Goal: Transaction & Acquisition: Purchase product/service

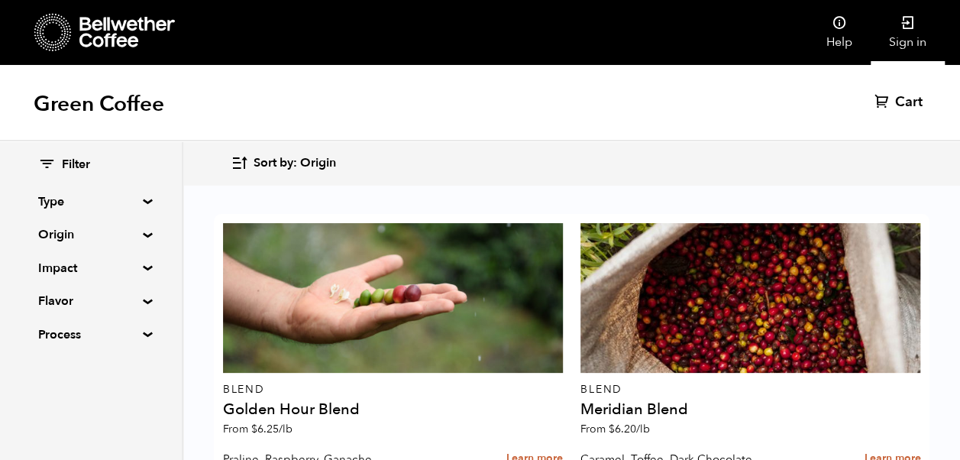
click at [914, 35] on link "Sign in" at bounding box center [907, 32] width 74 height 65
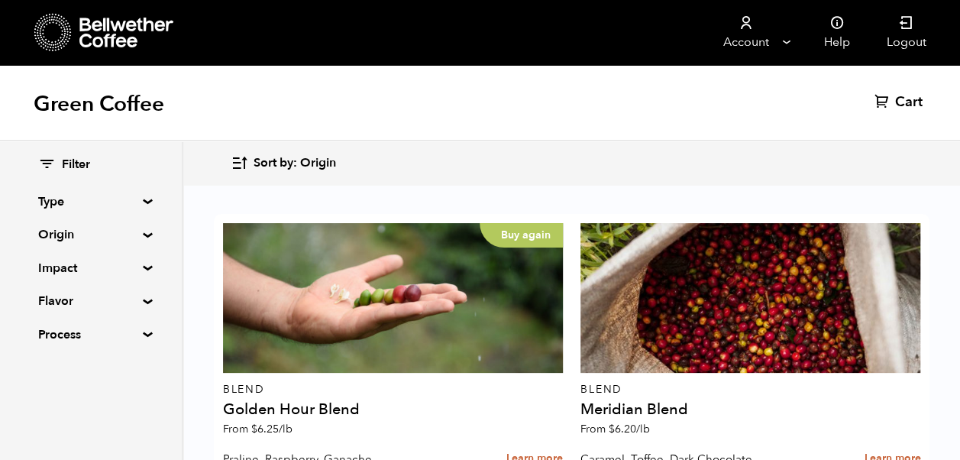
click at [492, 279] on div "Buy again" at bounding box center [393, 298] width 340 height 150
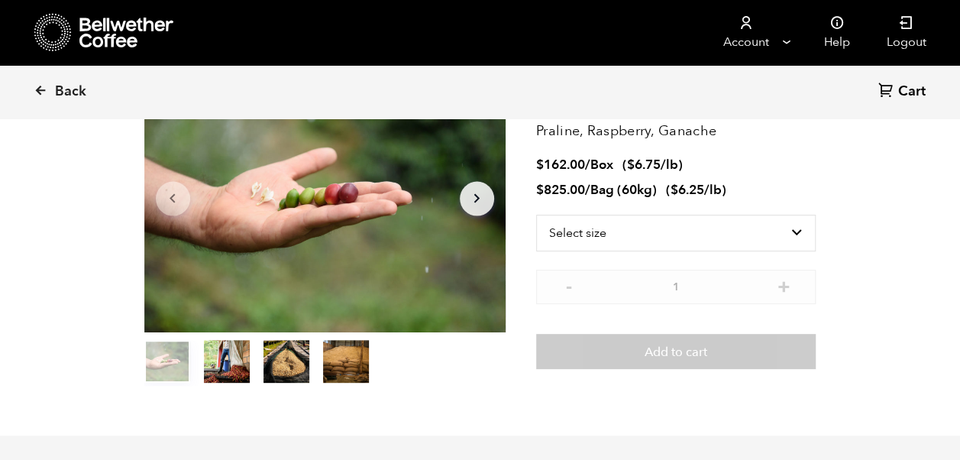
scroll to position [128, 0]
click at [785, 230] on select "Select size Bag (60kg) (132 lbs) Box (24 lbs)" at bounding box center [676, 233] width 280 height 37
select select "bag-3"
click at [536, 215] on select "Select size Bag (60kg) (132 lbs) Box (24 lbs)" at bounding box center [676, 233] width 280 height 37
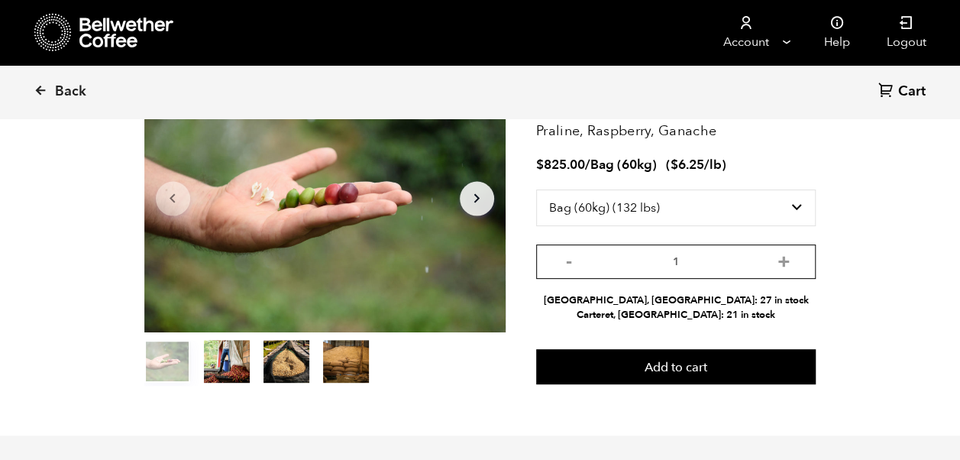
click at [721, 266] on input "1" at bounding box center [676, 261] width 280 height 34
type input "1"
click at [788, 261] on button "+" at bounding box center [782, 259] width 19 height 15
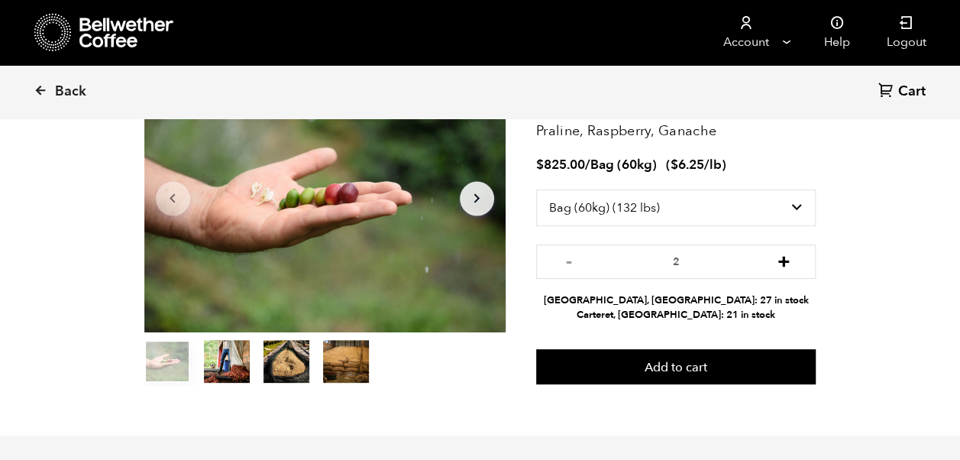
click at [784, 264] on button "+" at bounding box center [782, 259] width 19 height 15
click at [785, 266] on button "+" at bounding box center [782, 259] width 19 height 15
click at [786, 261] on button "+" at bounding box center [782, 259] width 19 height 15
type input "5"
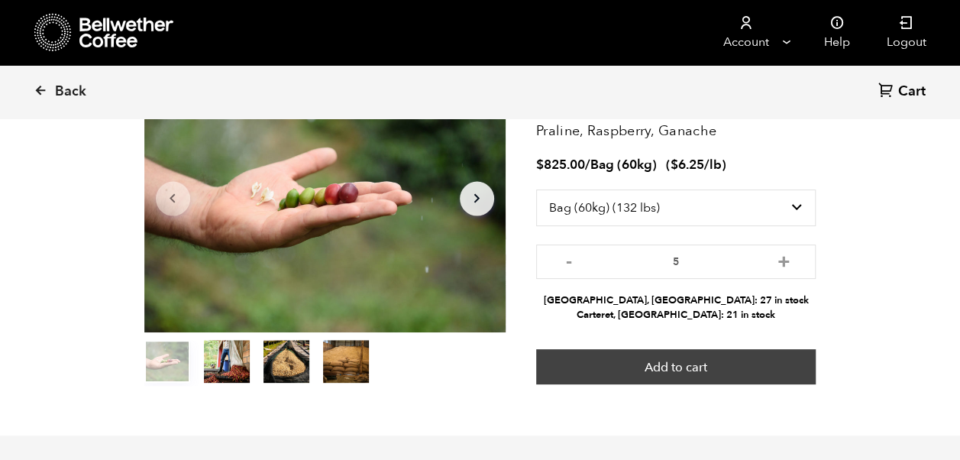
click at [714, 365] on button "Add to cart" at bounding box center [676, 366] width 280 height 35
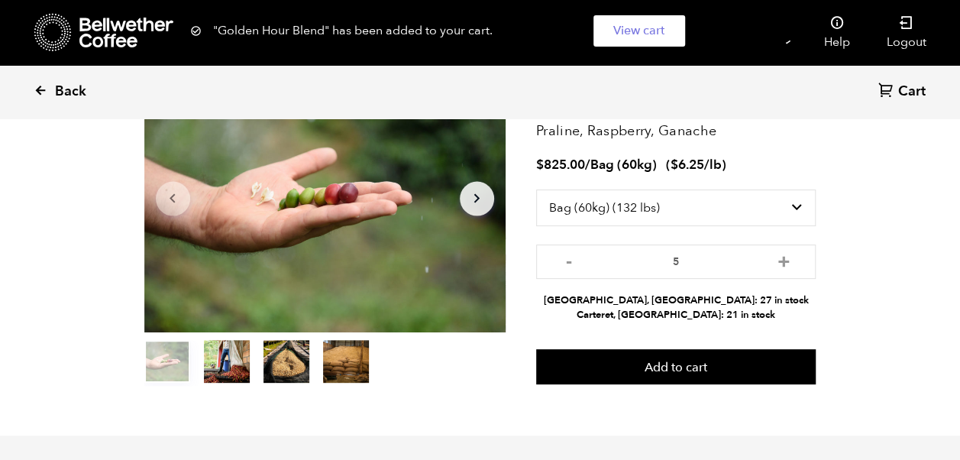
click at [59, 86] on span "Back" at bounding box center [70, 91] width 31 height 18
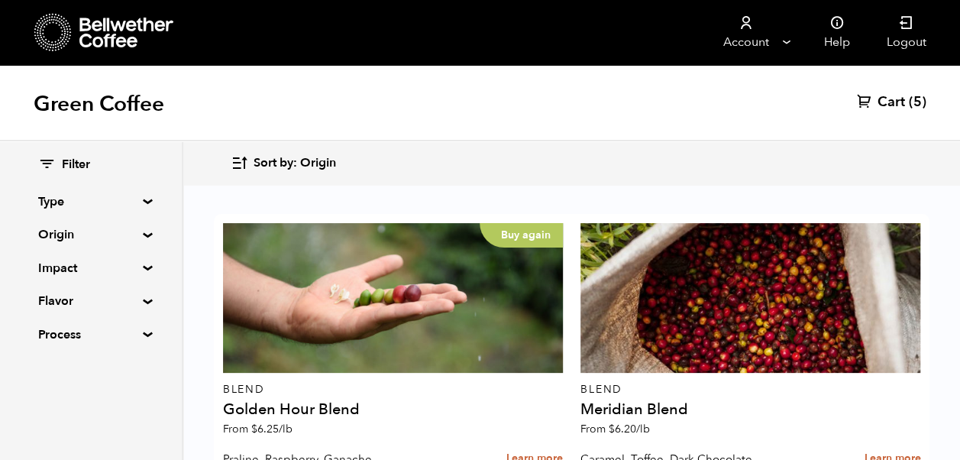
scroll to position [208, 0]
click at [143, 234] on summary "Origin" at bounding box center [90, 234] width 105 height 18
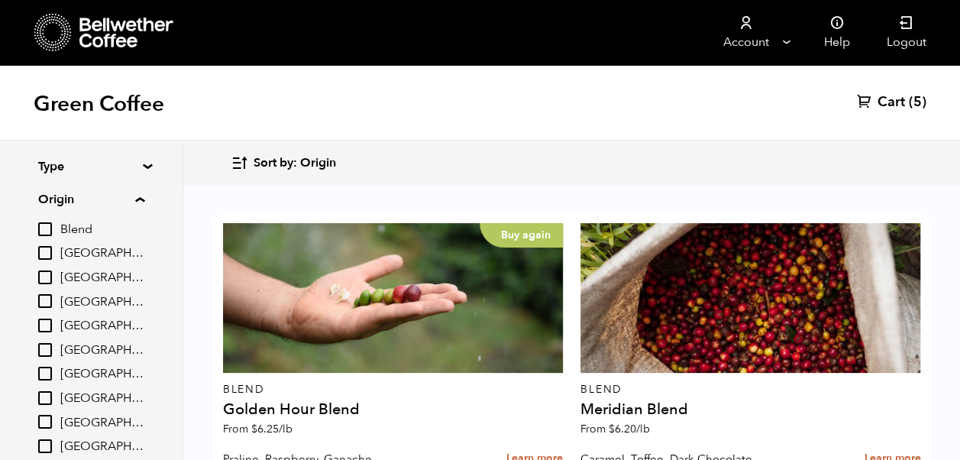
scroll to position [35, 0]
click at [50, 402] on input "[GEOGRAPHIC_DATA]" at bounding box center [45, 398] width 14 height 14
checkbox input "true"
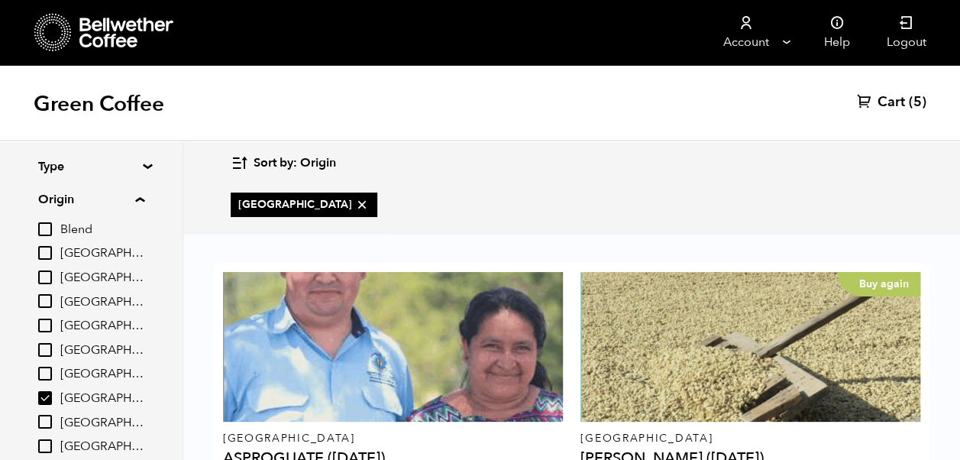
scroll to position [73, 0]
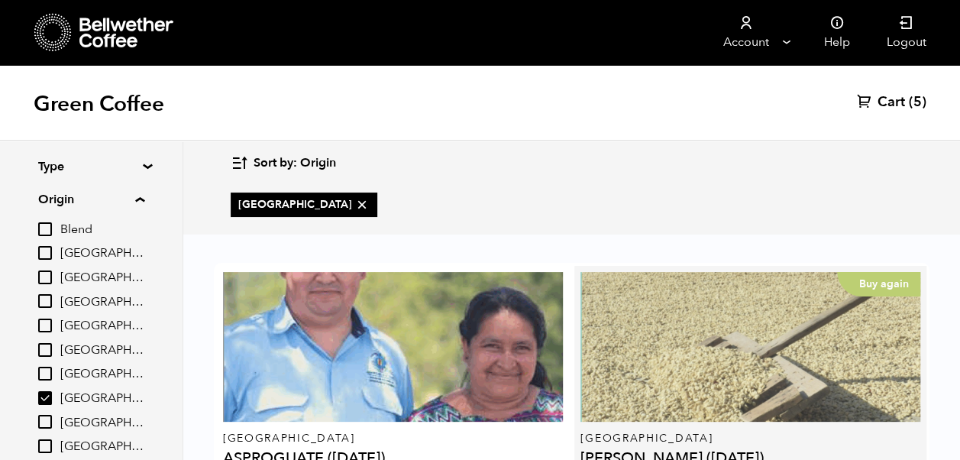
click at [847, 315] on div "Buy again" at bounding box center [750, 347] width 340 height 150
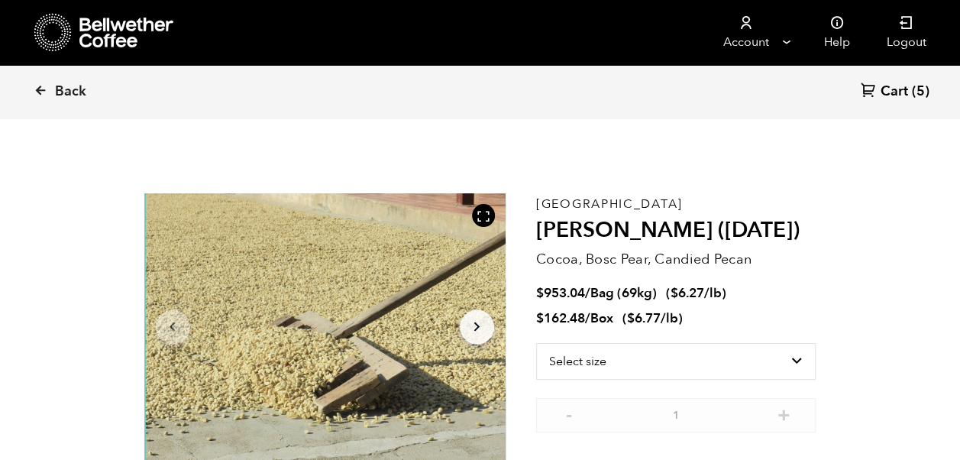
scroll to position [664, 653]
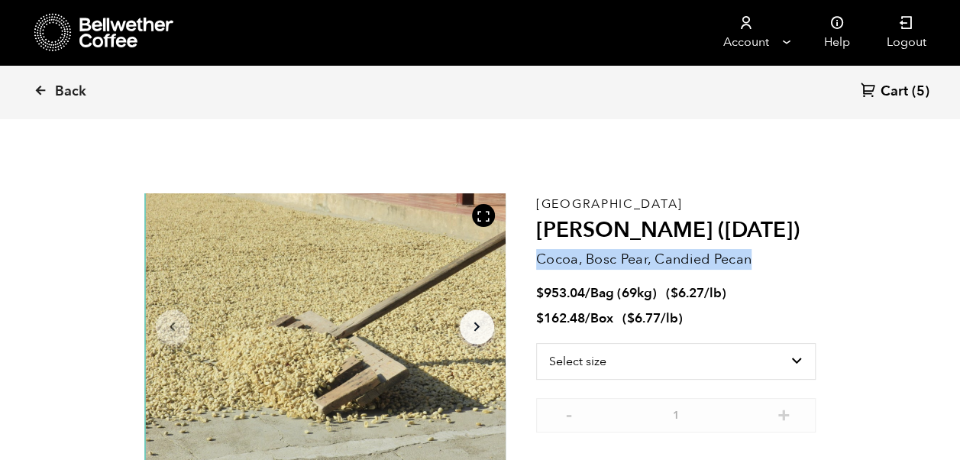
drag, startPoint x: 750, startPoint y: 260, endPoint x: 537, endPoint y: 260, distance: 213.0
click at [537, 260] on p "Cocoa, Bosc Pear, Candied Pecan" at bounding box center [676, 259] width 280 height 21
copy p "Cocoa, Bosc Pear, Candied Pecan"
